Goal: Participate in discussion

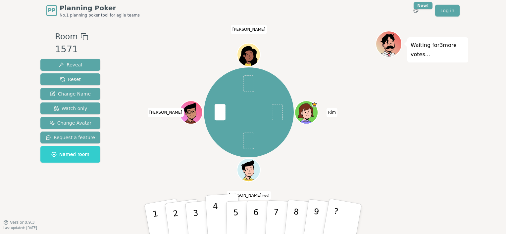
click at [217, 212] on button "4" at bounding box center [223, 220] width 36 height 52
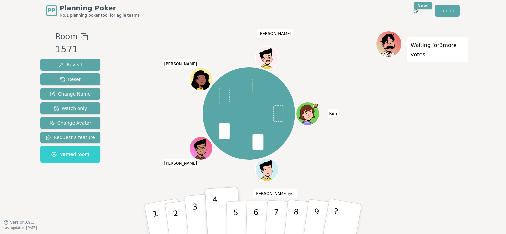
click at [193, 218] on button "3" at bounding box center [203, 219] width 38 height 53
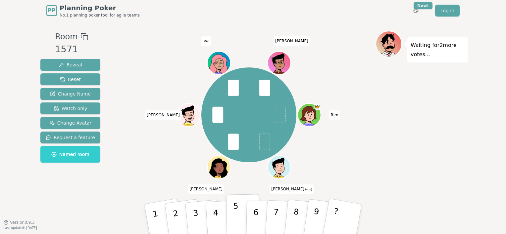
click at [237, 208] on button "5" at bounding box center [243, 219] width 34 height 50
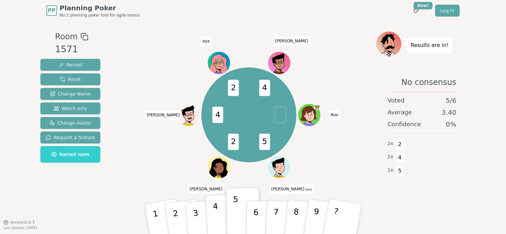
click at [219, 203] on button "4" at bounding box center [223, 220] width 36 height 52
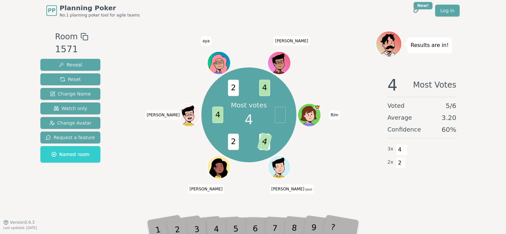
click at [156, 157] on div "Most votes 4 5 4 2 4 2 4 [PERSON_NAME] (you) [PERSON_NAME] [PERSON_NAME] aya [P…" at bounding box center [248, 115] width 253 height 145
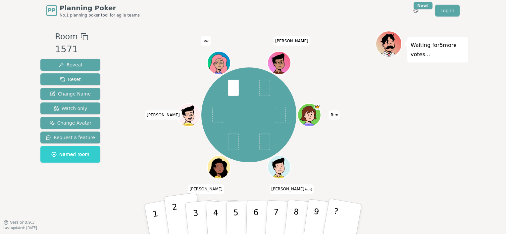
click at [176, 215] on p "2" at bounding box center [176, 220] width 10 height 36
click at [143, 167] on div "[PERSON_NAME] (you) [PERSON_NAME] [PERSON_NAME] aya [PERSON_NAME]" at bounding box center [248, 115] width 253 height 145
click at [184, 216] on button "2" at bounding box center [182, 220] width 39 height 54
click at [149, 165] on div "[PERSON_NAME] (you) [PERSON_NAME] [PERSON_NAME] aya [PERSON_NAME]" at bounding box center [248, 115] width 253 height 145
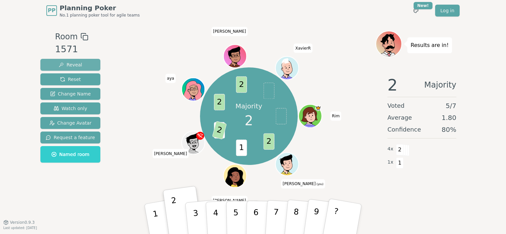
click at [75, 67] on span "Reveal" at bounding box center [70, 65] width 23 height 7
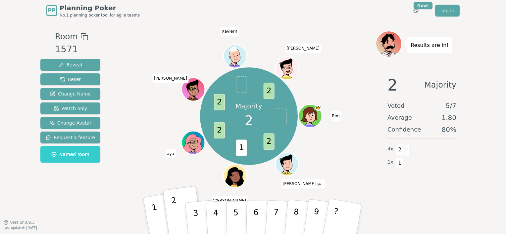
click at [155, 218] on p "1" at bounding box center [156, 220] width 11 height 36
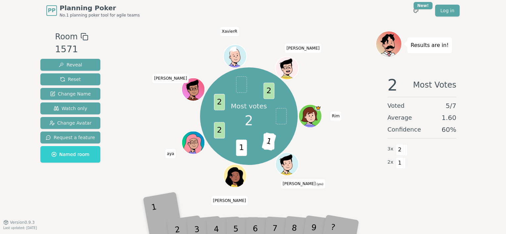
click at [155, 218] on div "1" at bounding box center [163, 219] width 23 height 26
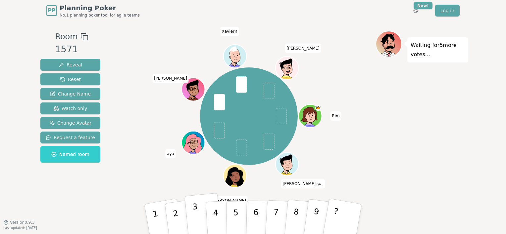
click at [199, 211] on button "3" at bounding box center [203, 219] width 38 height 53
click at [181, 217] on button "2" at bounding box center [182, 220] width 39 height 54
click at [424, 155] on div "Waiting for 6 more votes..." at bounding box center [421, 122] width 93 height 182
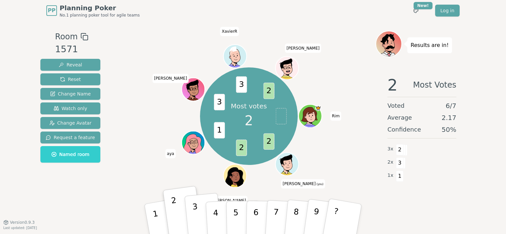
click at [200, 216] on button "3" at bounding box center [203, 219] width 38 height 53
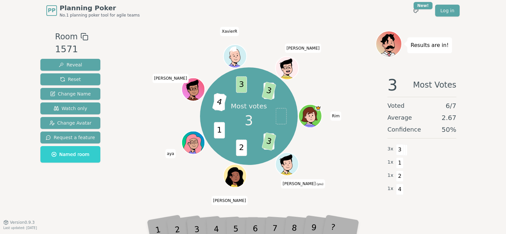
click at [334, 28] on div "Room 1571 Reveal Reset Change Name Watch only Change Avatar Request a feature N…" at bounding box center [253, 121] width 430 height 201
